Goal: Task Accomplishment & Management: Manage account settings

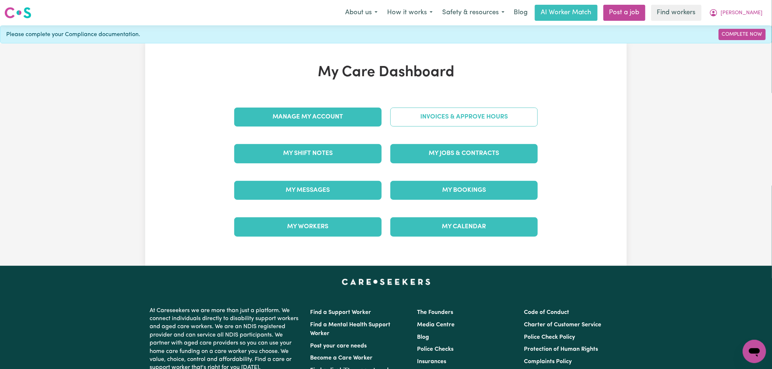
click at [443, 107] on div "Invoices & Approve Hours" at bounding box center [464, 117] width 156 height 36
click at [445, 119] on link "Invoices & Approve Hours" at bounding box center [463, 117] width 147 height 19
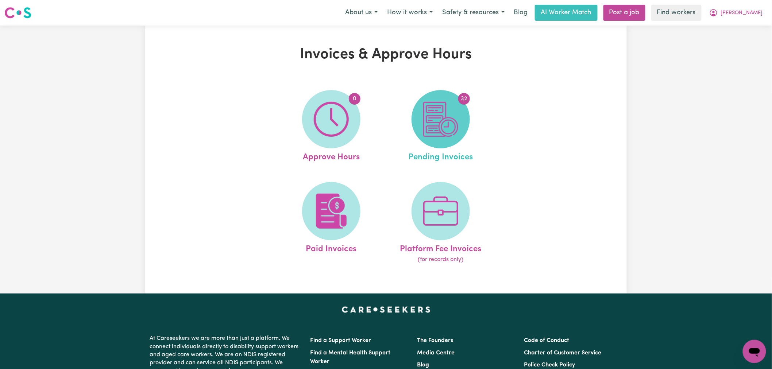
click at [462, 119] on span "32" at bounding box center [440, 119] width 58 height 58
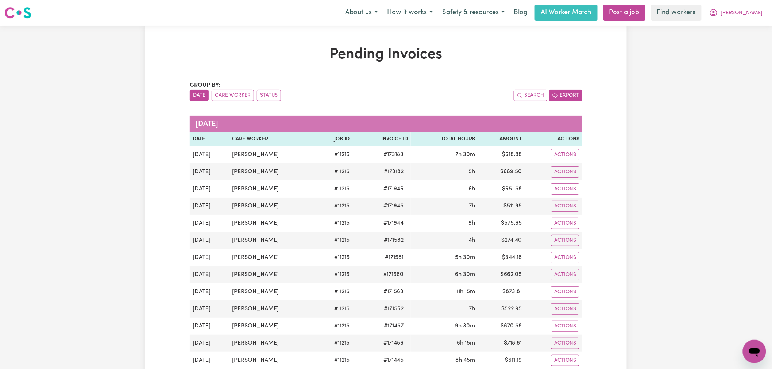
click at [577, 97] on button "Export" at bounding box center [565, 95] width 33 height 11
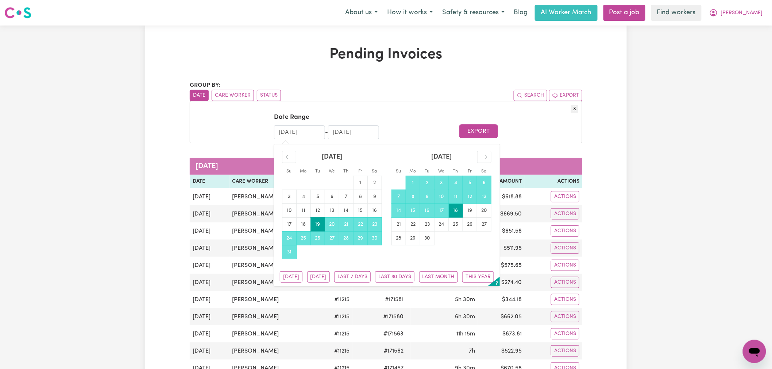
click at [296, 134] on input "[DATE]" at bounding box center [299, 132] width 51 height 14
click at [292, 153] on div "Move backward to switch to the previous month." at bounding box center [289, 157] width 14 height 12
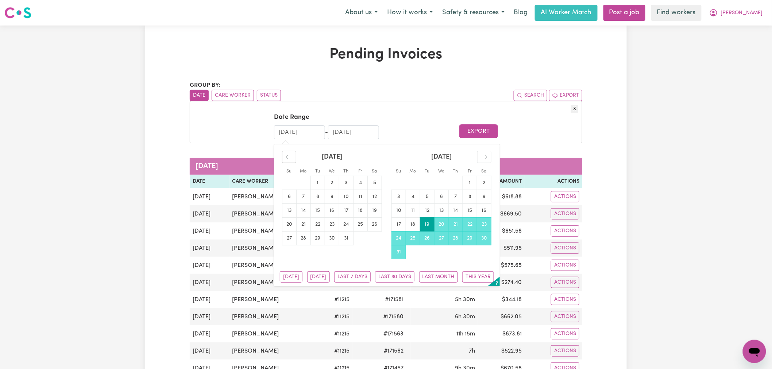
click at [292, 153] on div "Move backward to switch to the previous month." at bounding box center [289, 157] width 14 height 12
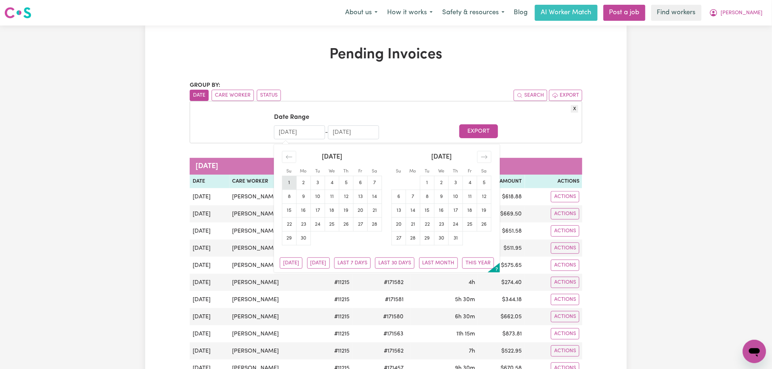
click at [289, 183] on td "1" at bounding box center [289, 183] width 14 height 14
type input "[DATE]"
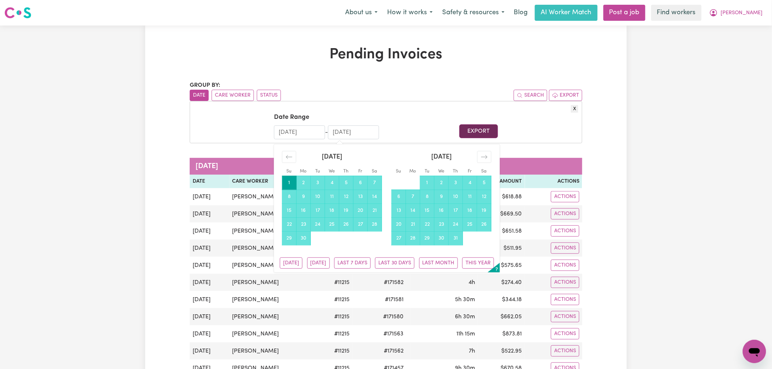
click at [480, 131] on button "Export" at bounding box center [478, 131] width 38 height 14
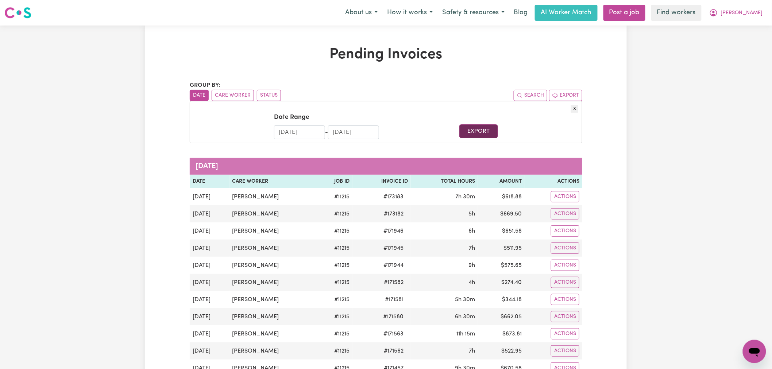
click at [480, 131] on button "Export" at bounding box center [478, 131] width 38 height 14
click at [433, 53] on h1 "Pending Invoices" at bounding box center [386, 55] width 392 height 18
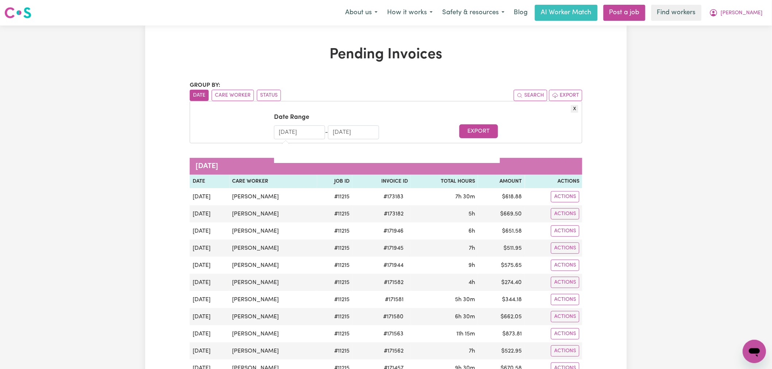
click at [292, 132] on input "[DATE]" at bounding box center [299, 132] width 51 height 14
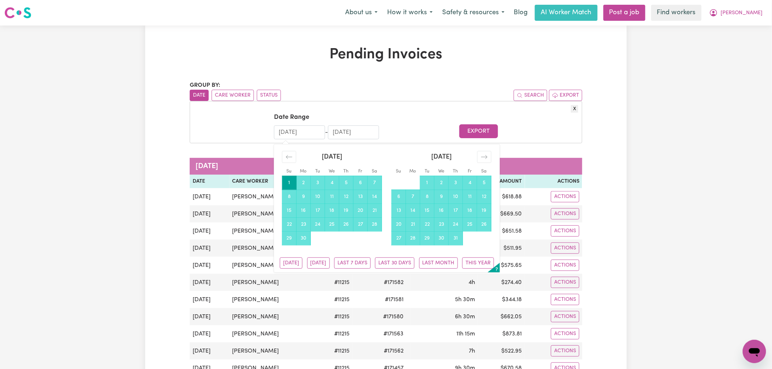
click at [333, 94] on ul "Date Care Worker Status" at bounding box center [288, 95] width 196 height 11
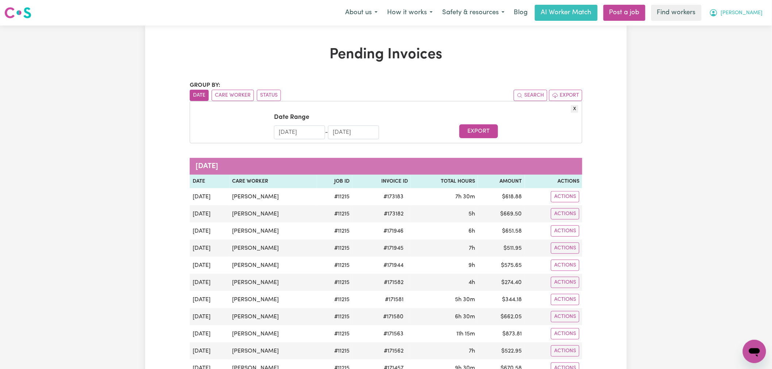
click at [748, 15] on span "[PERSON_NAME]" at bounding box center [742, 13] width 42 height 8
click at [752, 39] on link "Logout" at bounding box center [738, 42] width 58 height 14
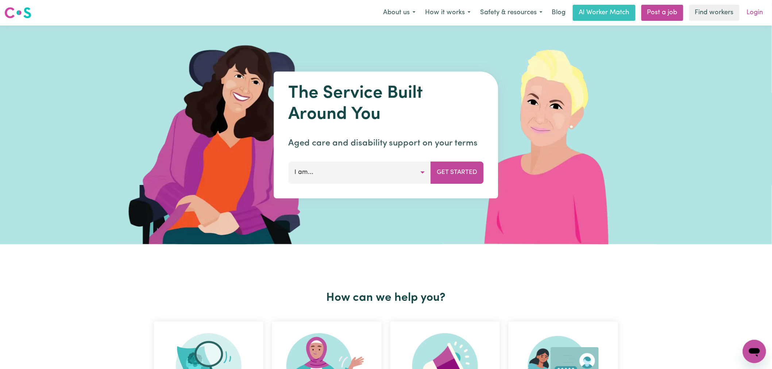
click at [763, 7] on link "Login" at bounding box center [754, 13] width 25 height 16
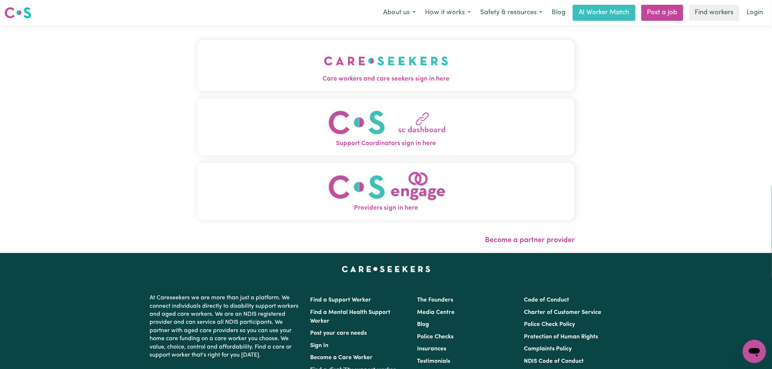
click at [316, 75] on span "Care workers and care seekers sign in here" at bounding box center [385, 78] width 377 height 9
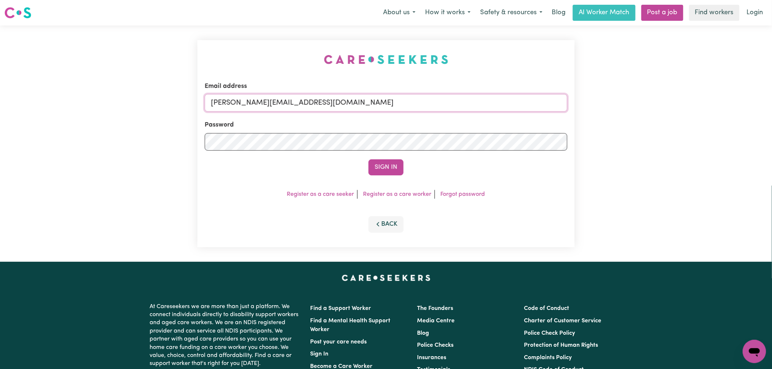
drag, startPoint x: 321, startPoint y: 100, endPoint x: 322, endPoint y: 111, distance: 11.4
click at [321, 100] on input "[PERSON_NAME][EMAIL_ADDRESS][DOMAIN_NAME]" at bounding box center [386, 103] width 363 height 18
drag, startPoint x: 387, startPoint y: 106, endPoint x: 249, endPoint y: 106, distance: 137.9
click at [249, 106] on input "[EMAIL_ADDRESS][DOMAIN_NAME]" at bounding box center [386, 103] width 363 height 18
type input "[EMAIL_ADDRESS][DOMAIN_NAME]"
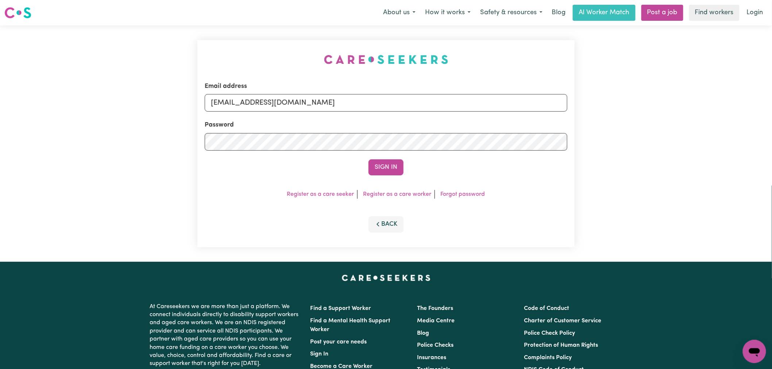
click at [368, 159] on button "Sign In" at bounding box center [385, 167] width 35 height 16
